Goal: Task Accomplishment & Management: Use online tool/utility

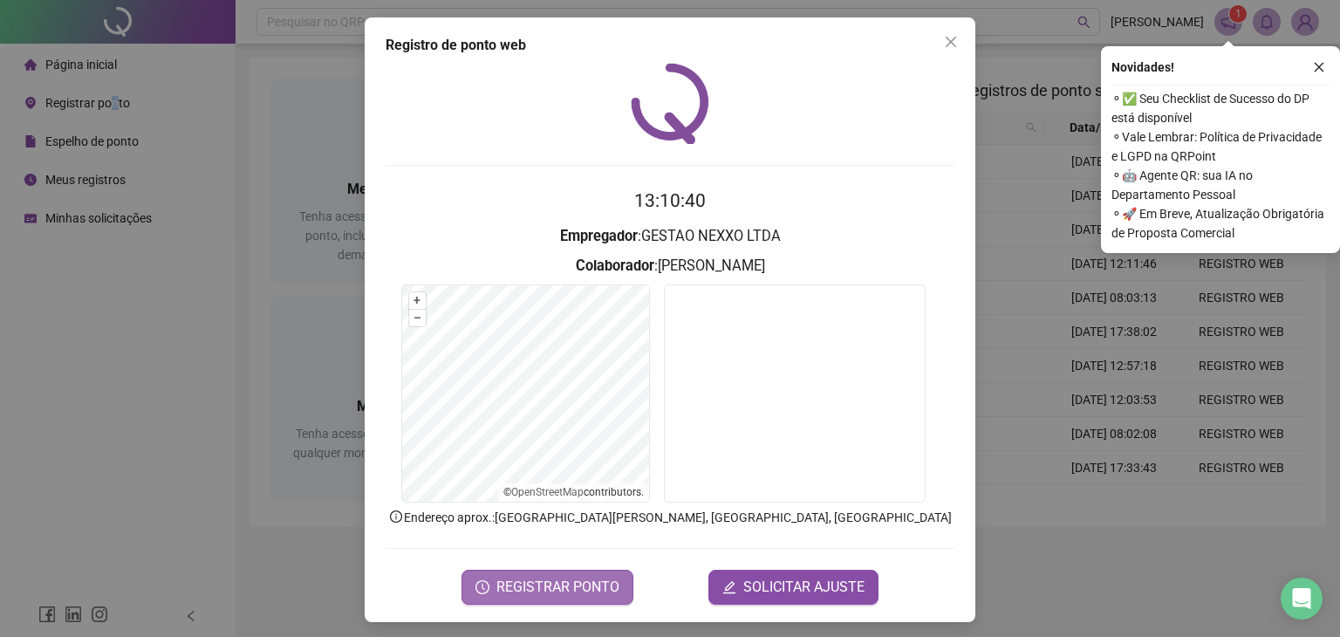
click at [548, 584] on span "REGISTRAR PONTO" at bounding box center [558, 587] width 123 height 21
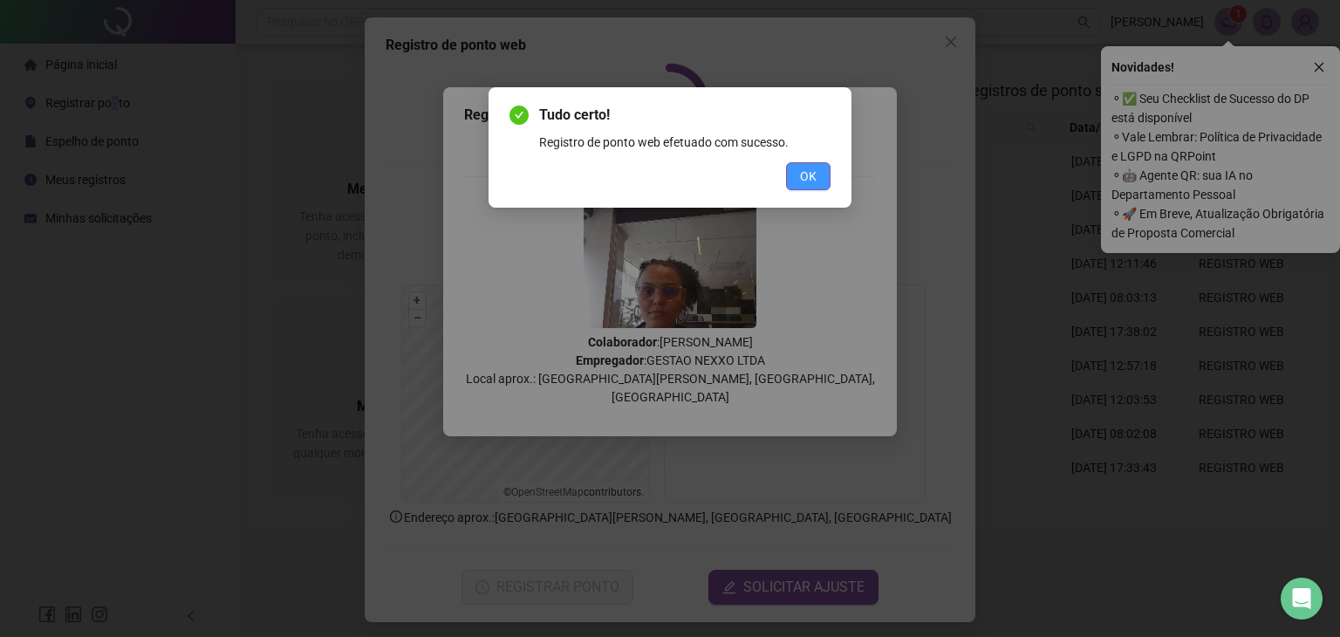
click at [789, 184] on button "OK" at bounding box center [808, 176] width 45 height 28
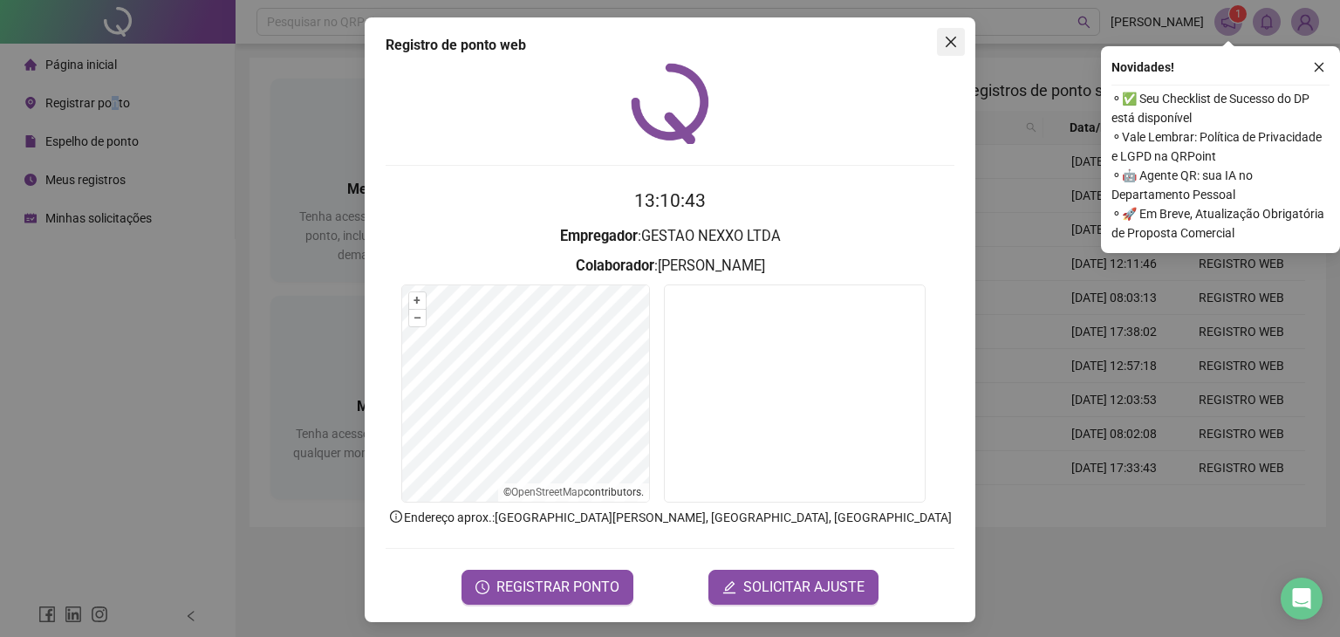
click at [944, 38] on icon "close" at bounding box center [951, 42] width 14 height 14
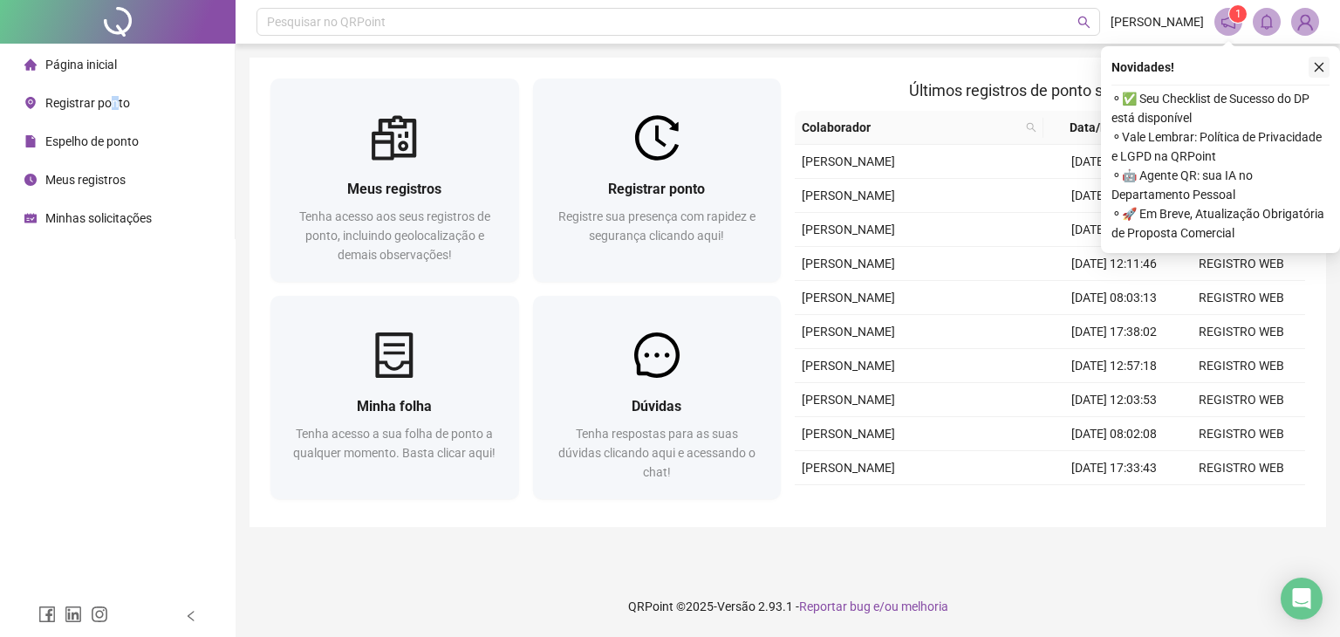
click at [1312, 57] on button "button" at bounding box center [1319, 67] width 21 height 21
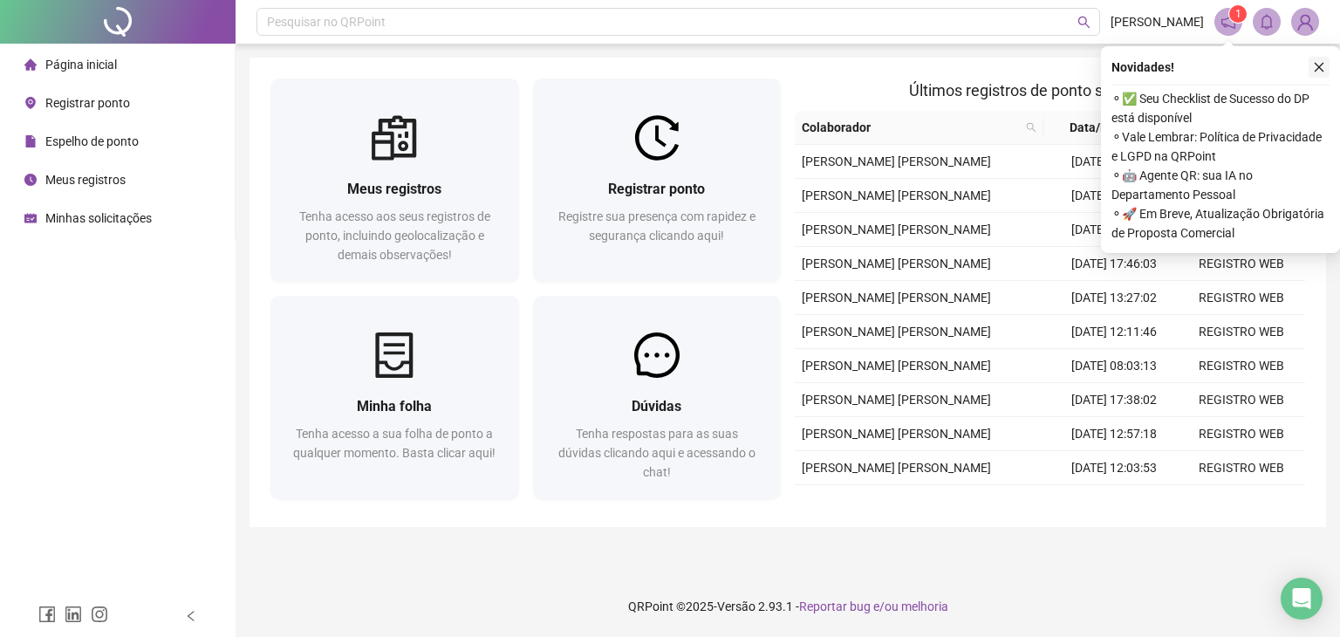
click at [1318, 67] on icon "close" at bounding box center [1320, 68] width 10 height 10
